Goal: Task Accomplishment & Management: Manage account settings

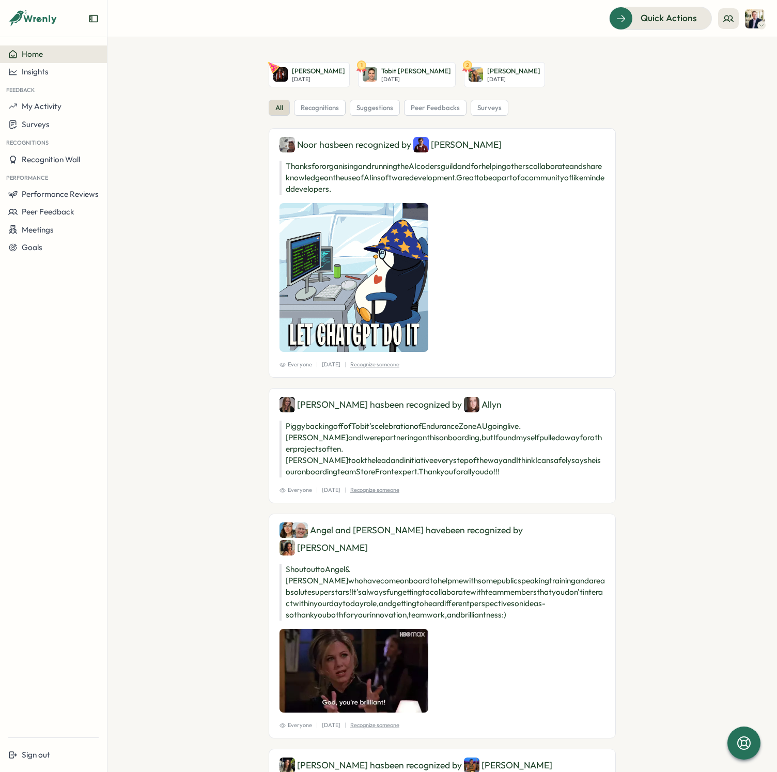
click at [139, 213] on section "[PERSON_NAME][DATE] 1 Tobit [PERSON_NAME][DATE] 2 [PERSON_NAME] [DATE] all reco…" at bounding box center [442, 404] width 670 height 735
click at [75, 193] on span "Performance Reviews" at bounding box center [60, 194] width 77 height 10
click at [120, 186] on div "Reviews" at bounding box center [124, 184] width 29 height 11
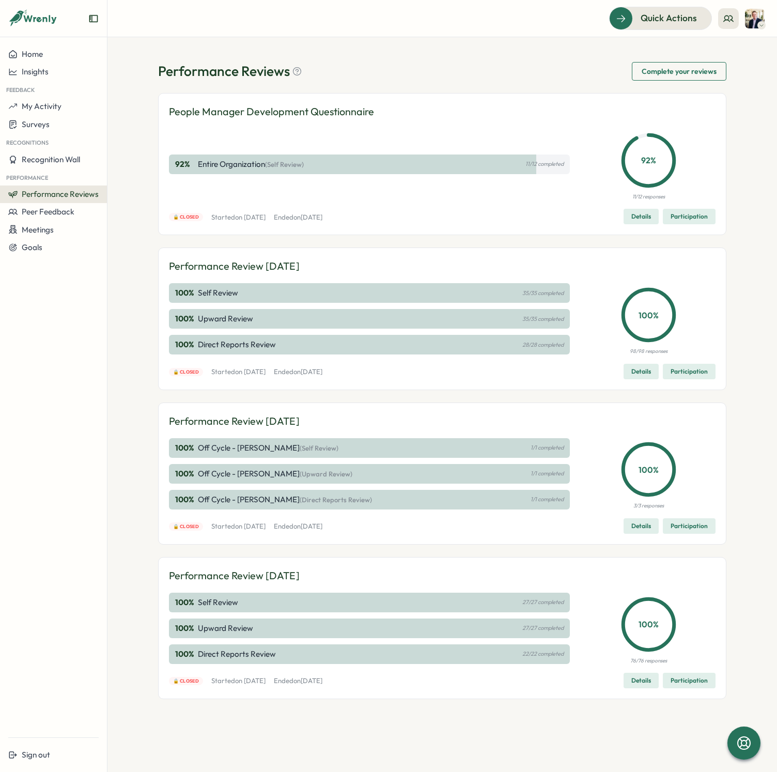
click at [687, 372] on span "Participation" at bounding box center [689, 371] width 37 height 14
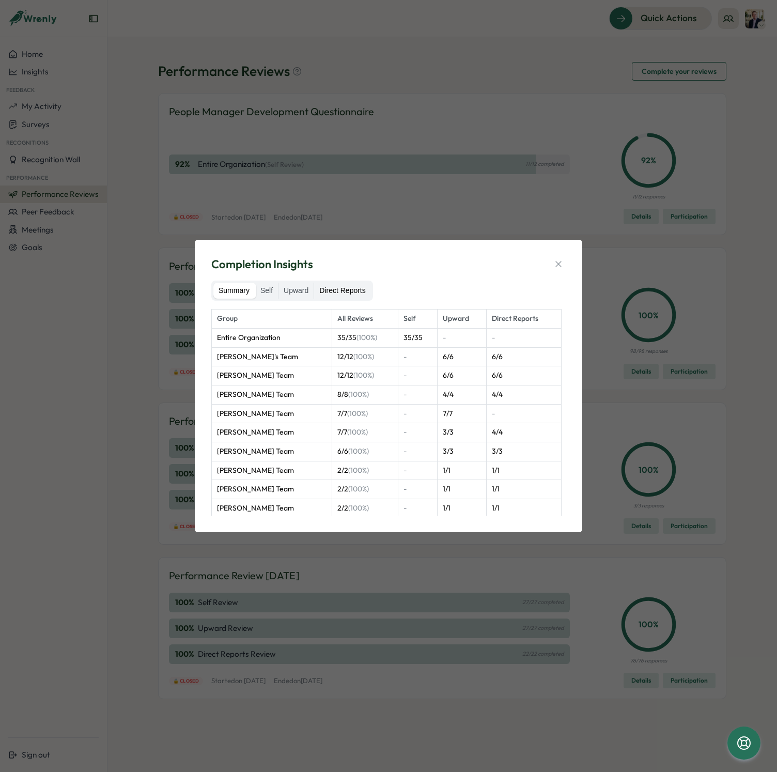
click at [330, 291] on label "Direct Reports" at bounding box center [342, 291] width 56 height 17
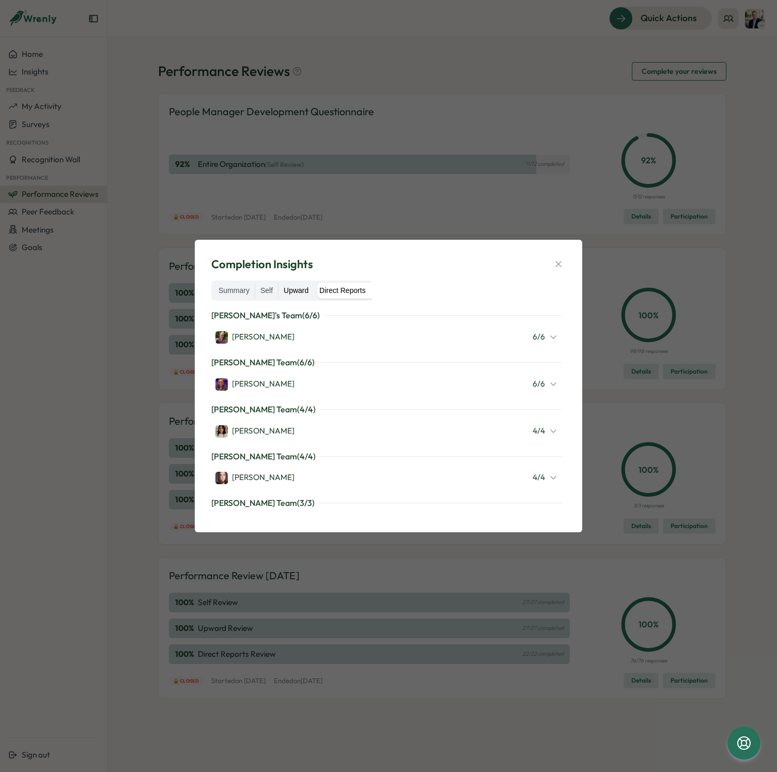
click at [305, 284] on label "Upward" at bounding box center [296, 291] width 35 height 17
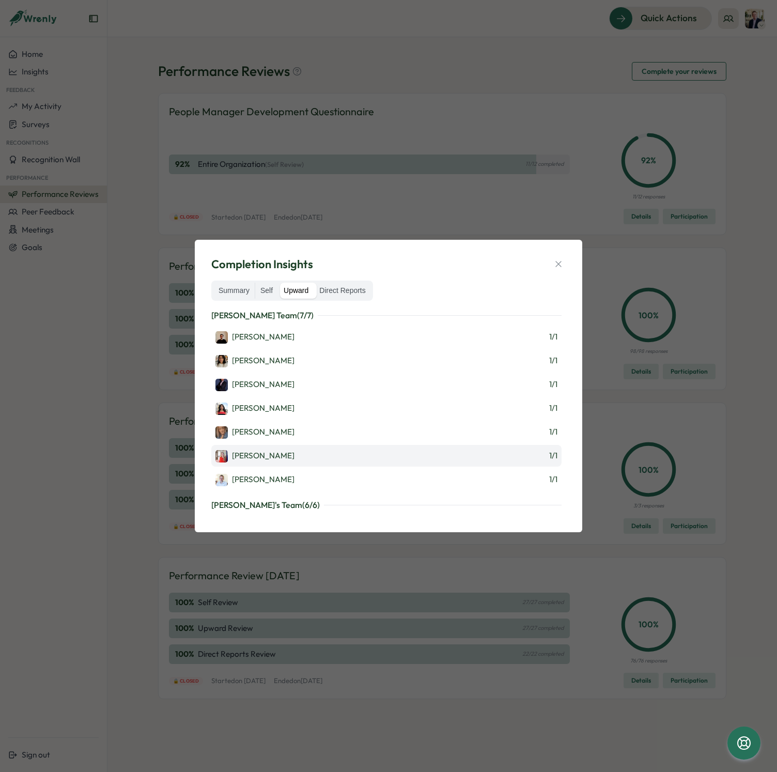
click at [238, 452] on div "[PERSON_NAME]" at bounding box center [254, 456] width 79 height 12
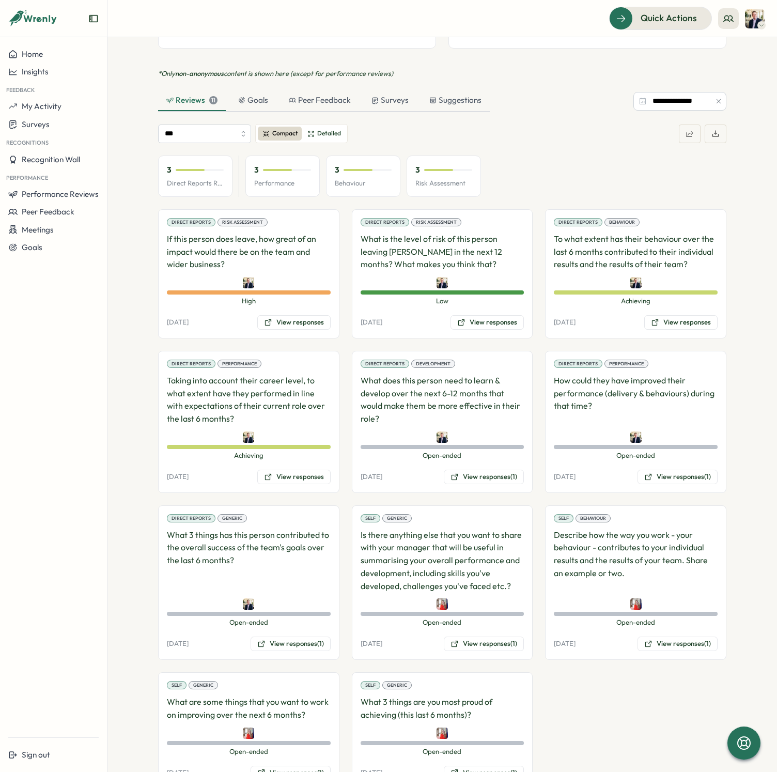
scroll to position [578, 0]
